Goal: Information Seeking & Learning: Find specific fact

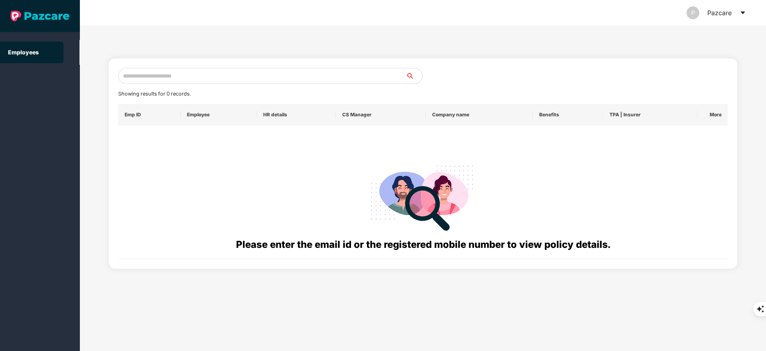
click at [169, 77] on input "text" at bounding box center [262, 76] width 288 height 16
paste input "**********"
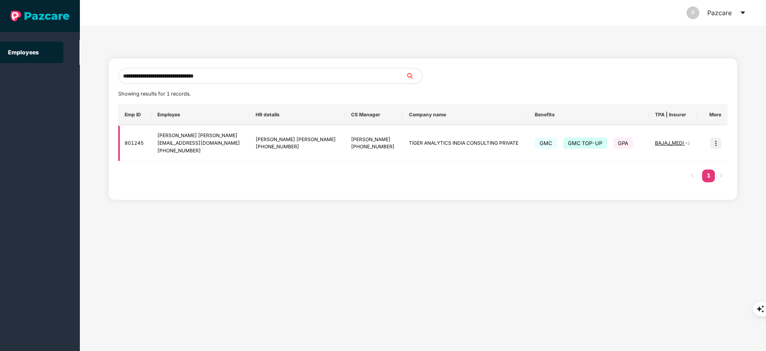
type input "**********"
click at [243, 139] on div "[PERSON_NAME] [PERSON_NAME]" at bounding box center [199, 136] width 85 height 8
click at [713, 145] on img at bounding box center [715, 142] width 11 height 11
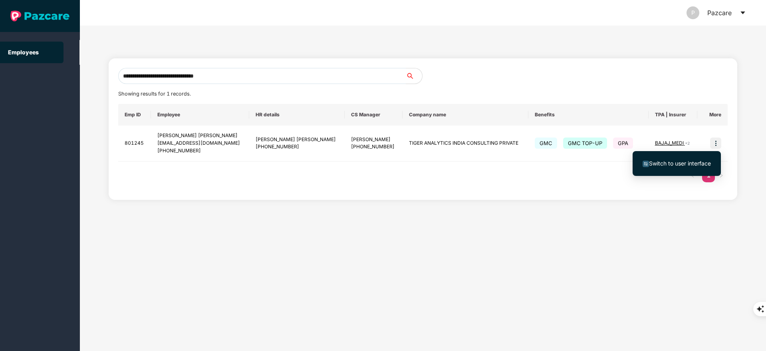
click at [706, 162] on span "Switch to user interface" at bounding box center [680, 163] width 62 height 7
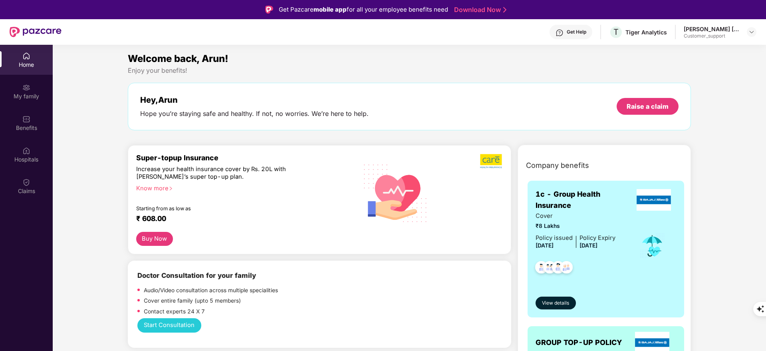
click at [20, 126] on div "Benefits" at bounding box center [26, 128] width 53 height 8
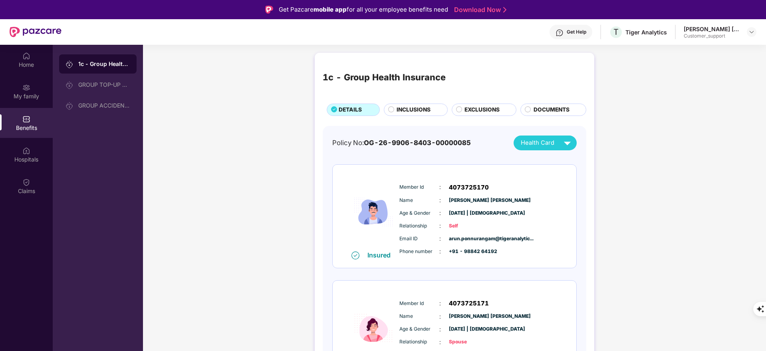
click at [388, 108] on icon at bounding box center [391, 109] width 6 height 6
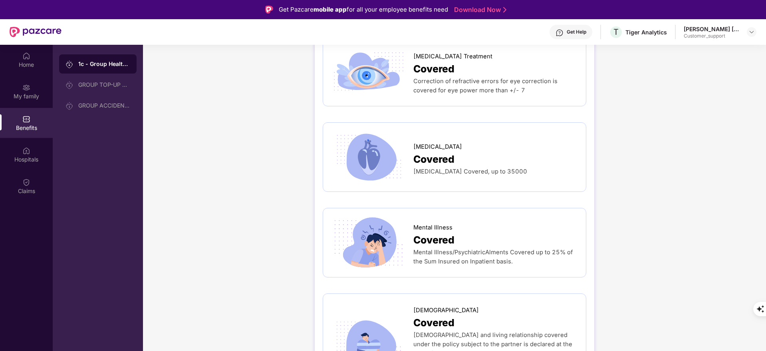
scroll to position [2118, 0]
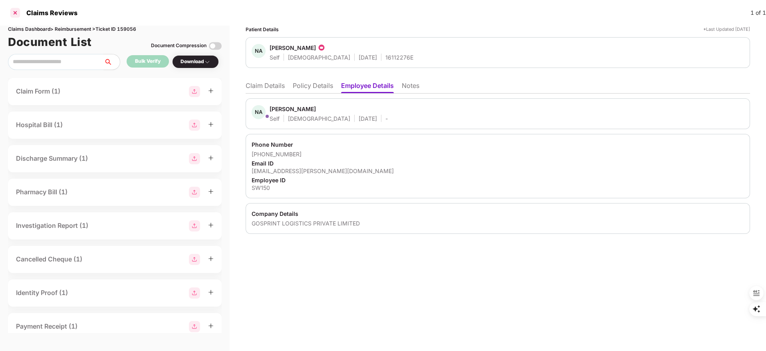
click at [11, 9] on div at bounding box center [15, 12] width 13 height 13
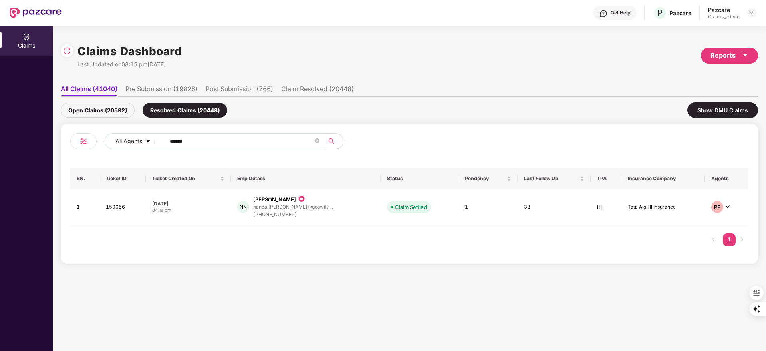
drag, startPoint x: 232, startPoint y: 142, endPoint x: 0, endPoint y: 147, distance: 231.7
click at [0, 147] on div "Claims Claims Dashboard Last Updated on 08:15 pm, 24 Aug 2025 Reports All Claim…" at bounding box center [383, 188] width 766 height 325
paste input "text"
type input "******"
click at [301, 214] on div "[PHONE_NUMBER]" at bounding box center [291, 215] width 87 height 8
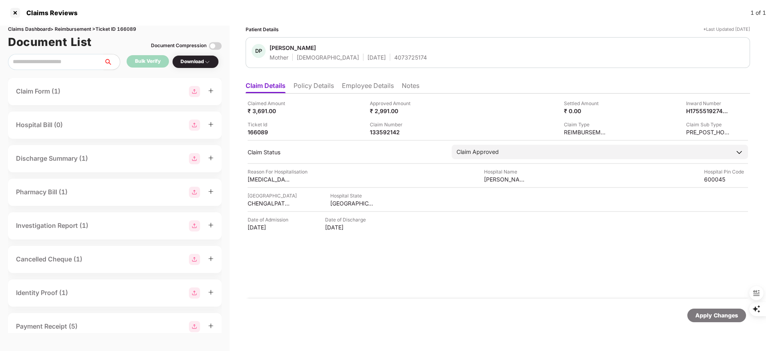
click at [359, 87] on li "Employee Details" at bounding box center [368, 87] width 52 height 12
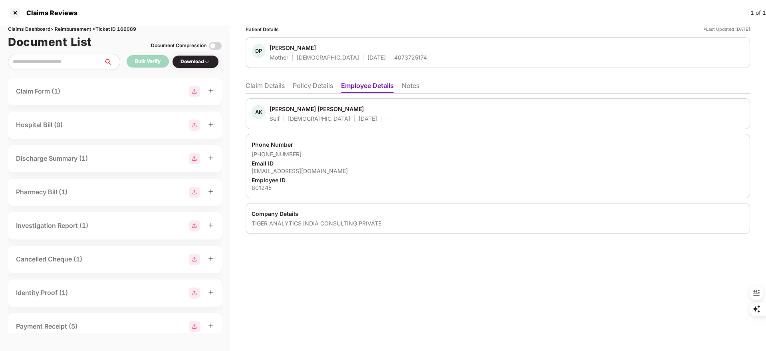
click at [308, 172] on div "[EMAIL_ADDRESS][DOMAIN_NAME]" at bounding box center [498, 171] width 492 height 8
copy div "[EMAIL_ADDRESS][DOMAIN_NAME]"
